Goal: Find specific page/section: Find specific page/section

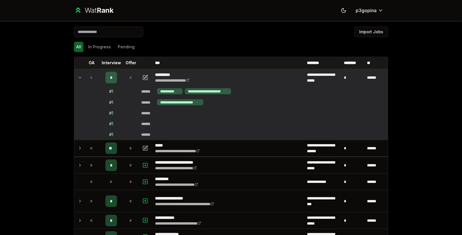
scroll to position [33, 0]
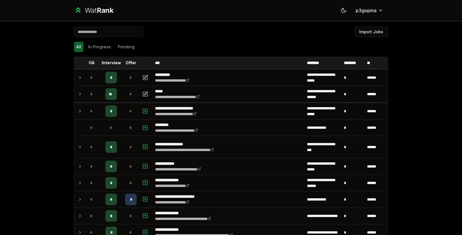
click at [119, 73] on td "*" at bounding box center [111, 77] width 23 height 16
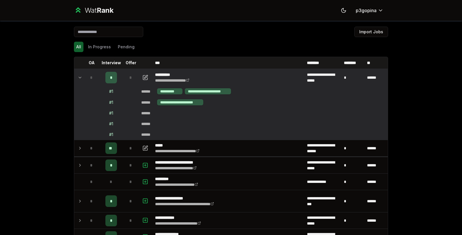
click at [119, 73] on td "*" at bounding box center [111, 77] width 23 height 16
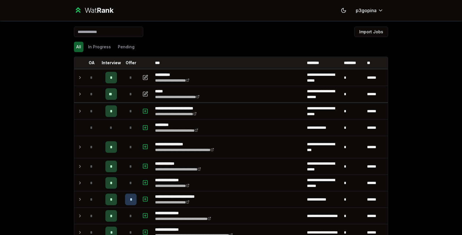
click at [125, 95] on div "*" at bounding box center [131, 94] width 12 height 12
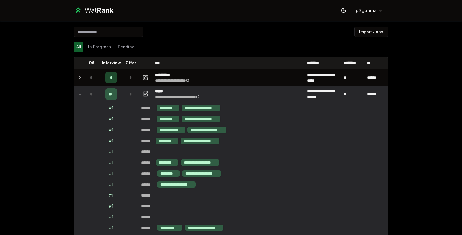
click at [125, 95] on div "*" at bounding box center [131, 94] width 12 height 12
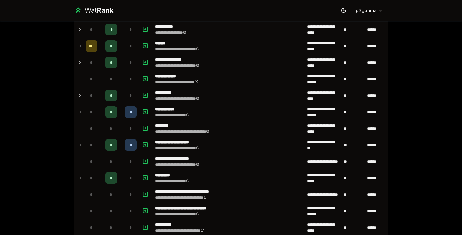
scroll to position [631, 0]
click at [117, 104] on td "*" at bounding box center [111, 112] width 23 height 16
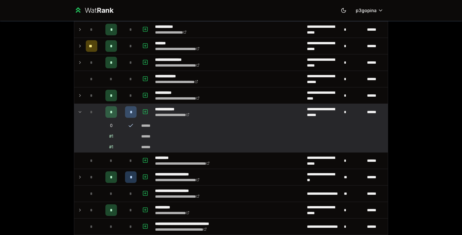
click at [117, 104] on td "*" at bounding box center [111, 112] width 23 height 16
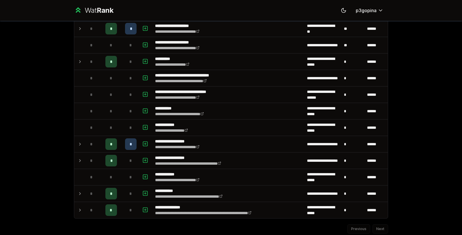
scroll to position [758, 0]
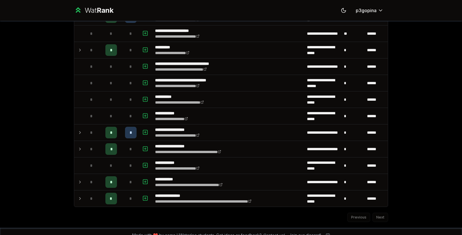
click at [113, 127] on div "*" at bounding box center [111, 133] width 12 height 12
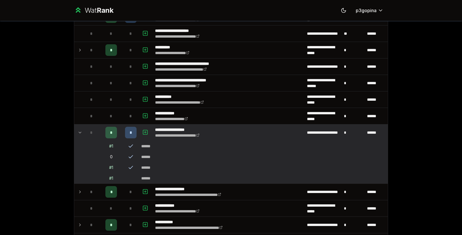
click at [113, 127] on div "*" at bounding box center [111, 133] width 12 height 12
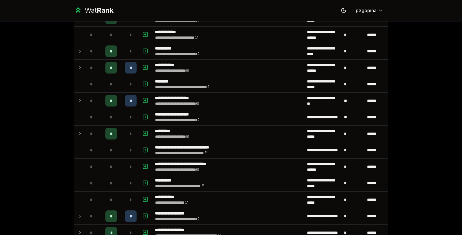
scroll to position [670, 0]
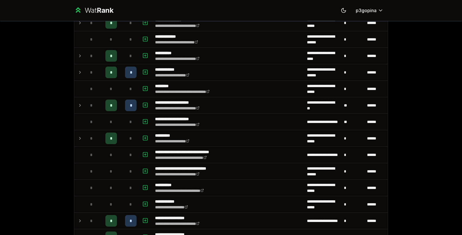
click at [119, 212] on td "*" at bounding box center [111, 220] width 23 height 16
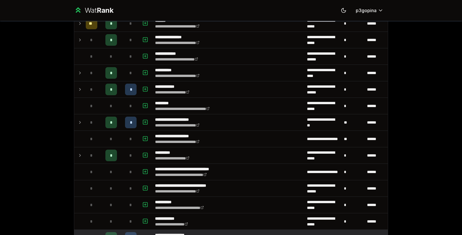
scroll to position [653, 0]
click at [123, 118] on td "*" at bounding box center [131, 122] width 16 height 16
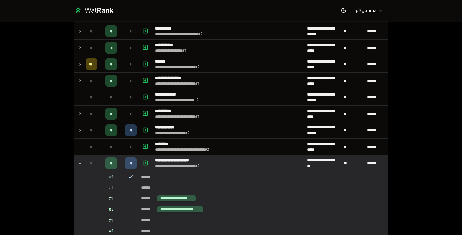
scroll to position [609, 0]
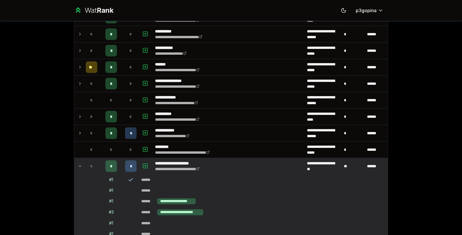
click at [119, 127] on td "*" at bounding box center [111, 133] width 23 height 16
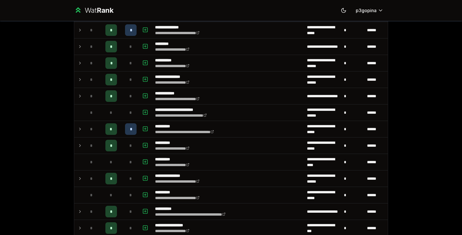
click at [117, 122] on td "*" at bounding box center [111, 129] width 23 height 16
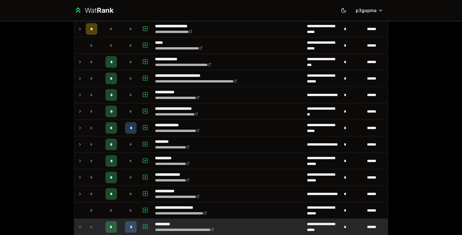
scroll to position [285, 0]
click at [116, 125] on td "*" at bounding box center [111, 128] width 23 height 16
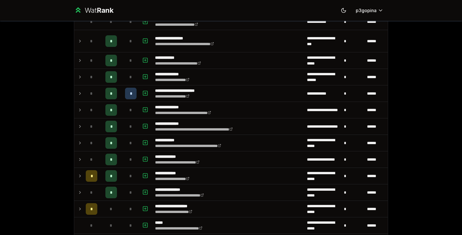
scroll to position [90, 0]
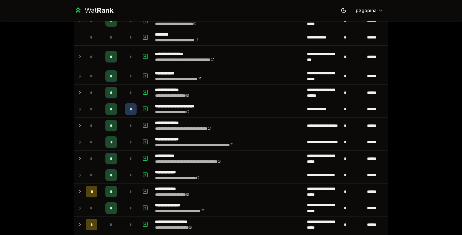
click at [117, 106] on td "*" at bounding box center [111, 109] width 23 height 16
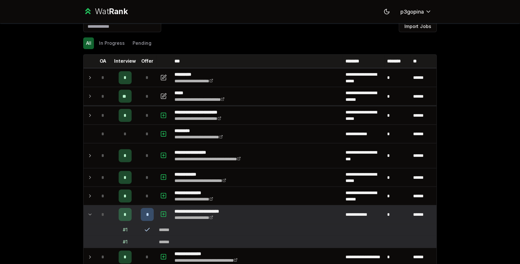
scroll to position [9, 0]
click at [125, 89] on div "*" at bounding box center [131, 85] width 12 height 12
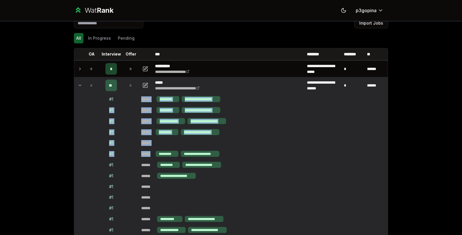
drag, startPoint x: 150, startPoint y: 154, endPoint x: 136, endPoint y: 101, distance: 55.3
click at [139, 101] on td "**********" at bounding box center [263, 99] width 249 height 11
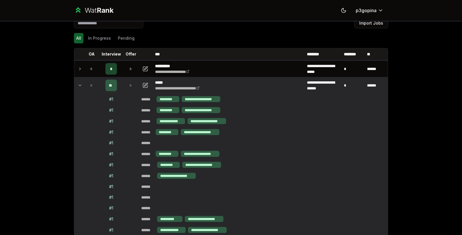
click at [139, 101] on td "**********" at bounding box center [263, 99] width 249 height 11
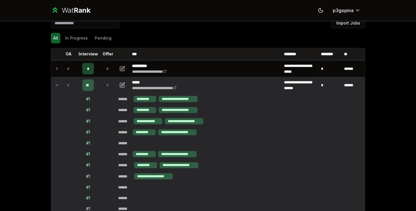
click at [55, 88] on icon at bounding box center [57, 85] width 5 height 7
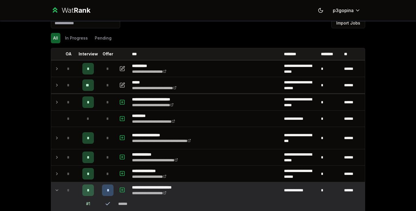
click at [0, 177] on div "**********" at bounding box center [208, 105] width 416 height 211
click at [56, 188] on icon at bounding box center [57, 190] width 5 height 7
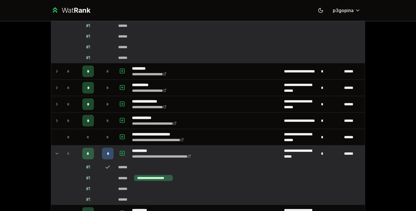
scroll to position [401, 0]
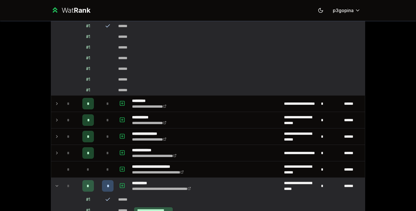
click at [55, 188] on icon at bounding box center [57, 186] width 5 height 7
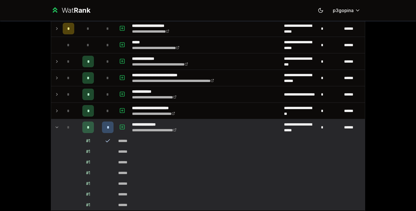
scroll to position [246, 0]
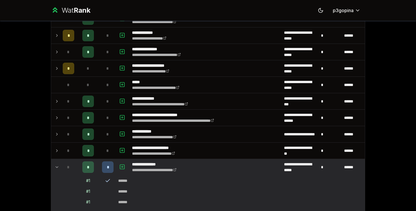
click at [55, 164] on icon at bounding box center [57, 167] width 5 height 7
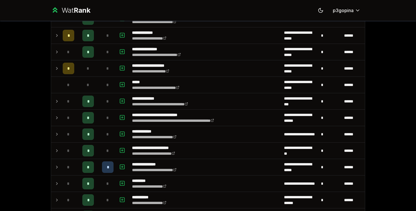
click at [26, 141] on div "**********" at bounding box center [208, 105] width 416 height 211
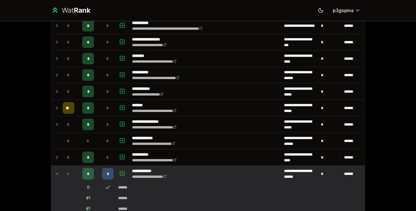
scroll to position [585, 0]
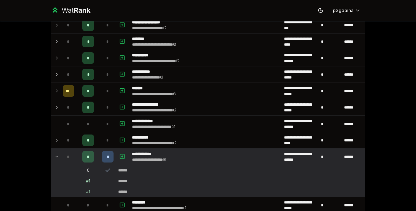
click at [56, 156] on icon at bounding box center [57, 156] width 5 height 7
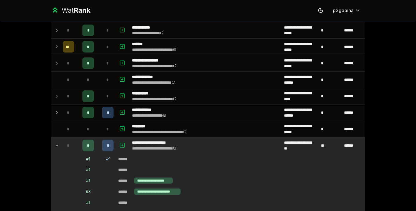
scroll to position [631, 0]
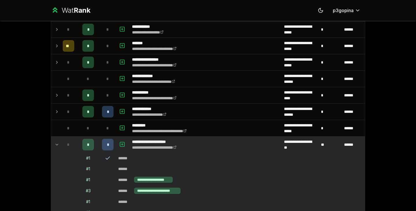
click at [57, 144] on td at bounding box center [55, 145] width 9 height 16
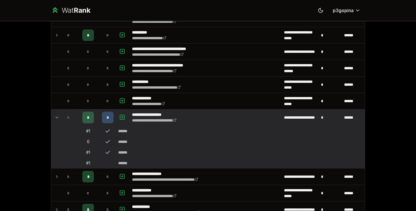
scroll to position [832, 0]
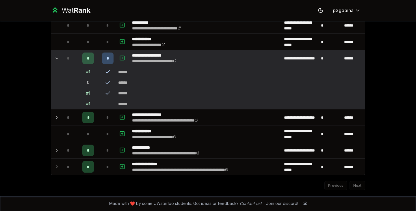
click at [60, 53] on td "*" at bounding box center [68, 58] width 16 height 16
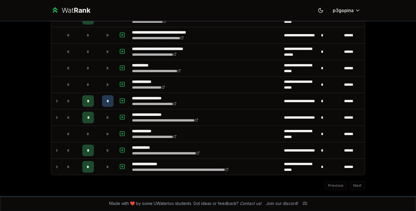
scroll to position [605, 0]
